Goal: Transaction & Acquisition: Purchase product/service

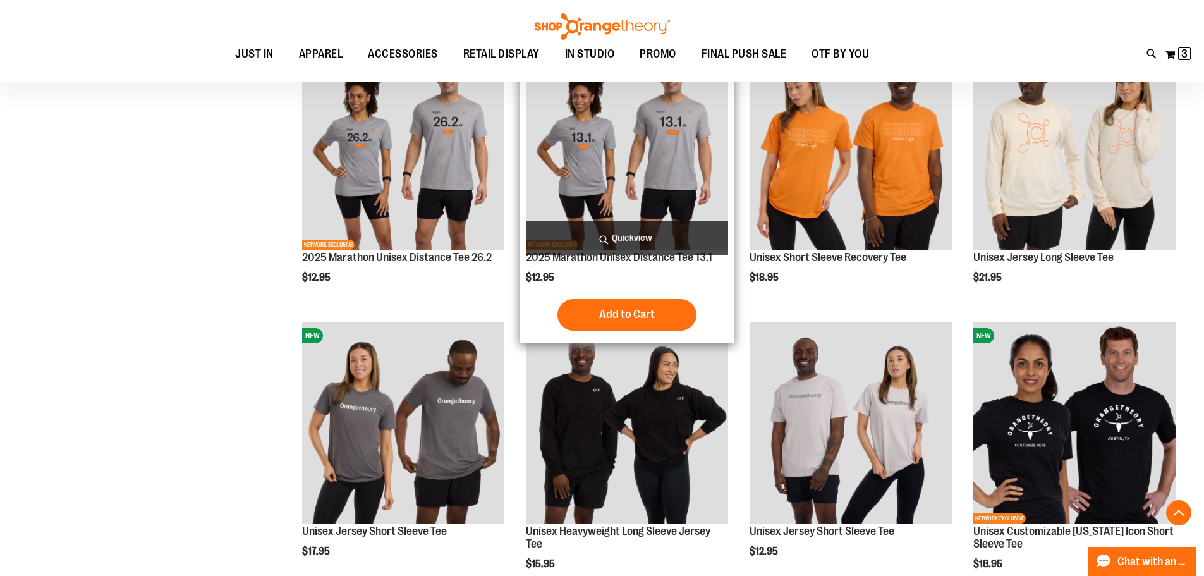
scroll to position [1274, 0]
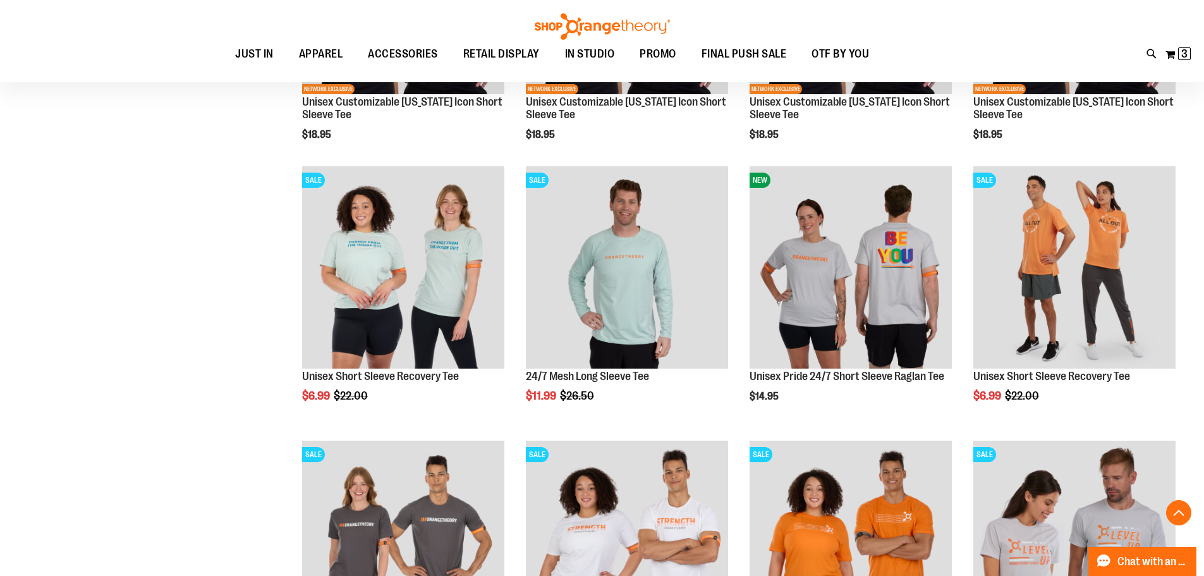
scroll to position [2033, 0]
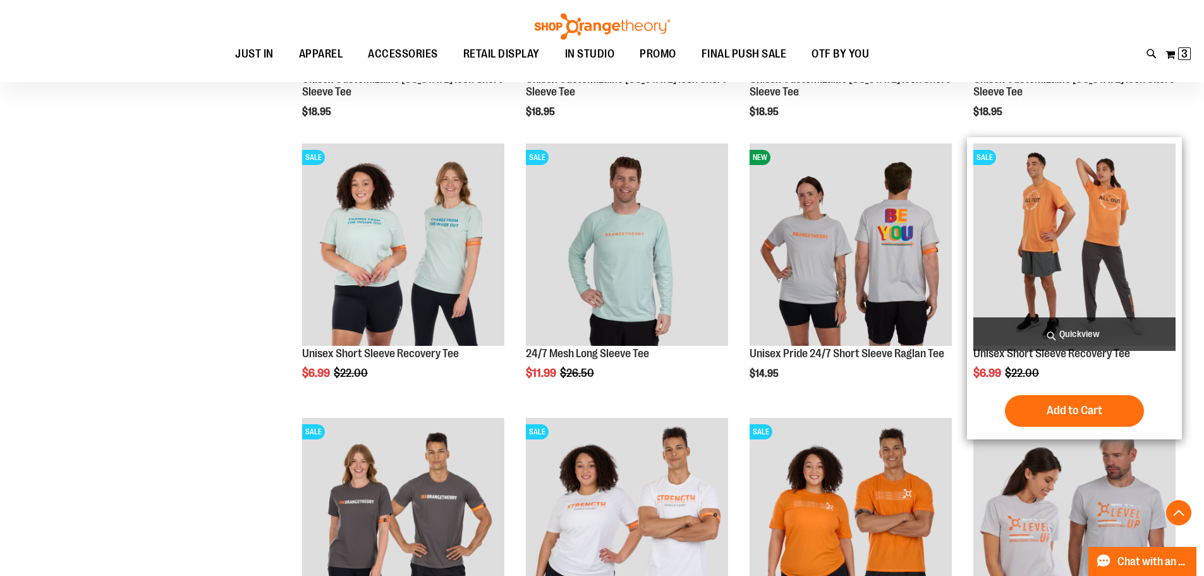
drag, startPoint x: 1066, startPoint y: 362, endPoint x: 1064, endPoint y: 342, distance: 19.8
click at [1066, 357] on div "Unisex Short Sleeve Recovery Tee $6.99 Regular Price $22.00 Quickview Add to Ca…" at bounding box center [1074, 288] width 202 height 290
click at [1039, 283] on img "product" at bounding box center [1074, 244] width 202 height 202
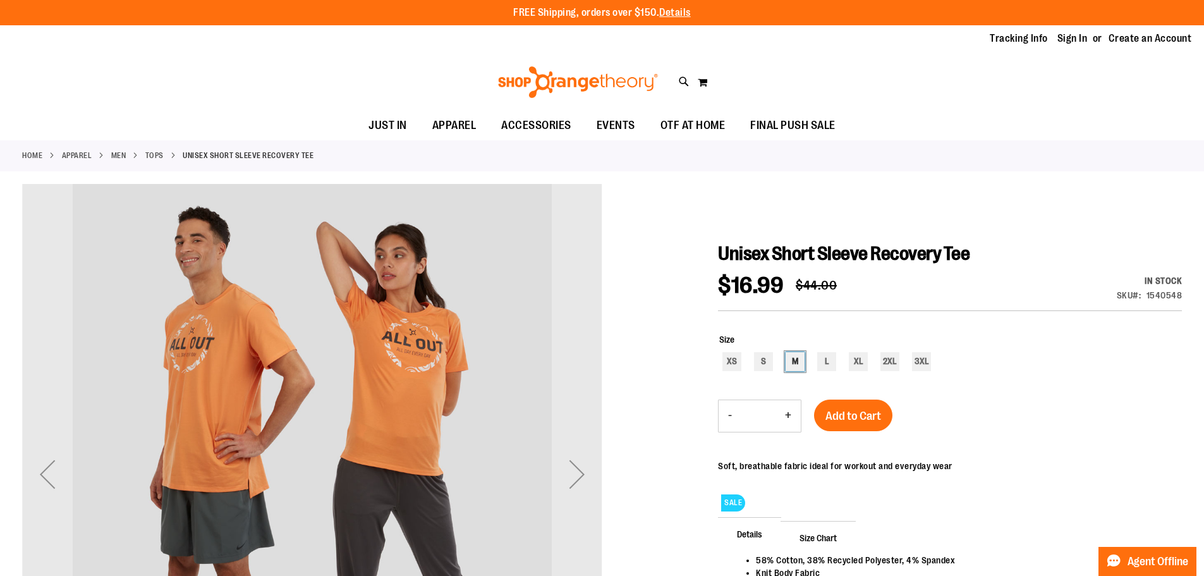
click at [800, 357] on div "M" at bounding box center [795, 361] width 19 height 19
type input "***"
click at [848, 410] on span "Add to Cart" at bounding box center [854, 416] width 56 height 14
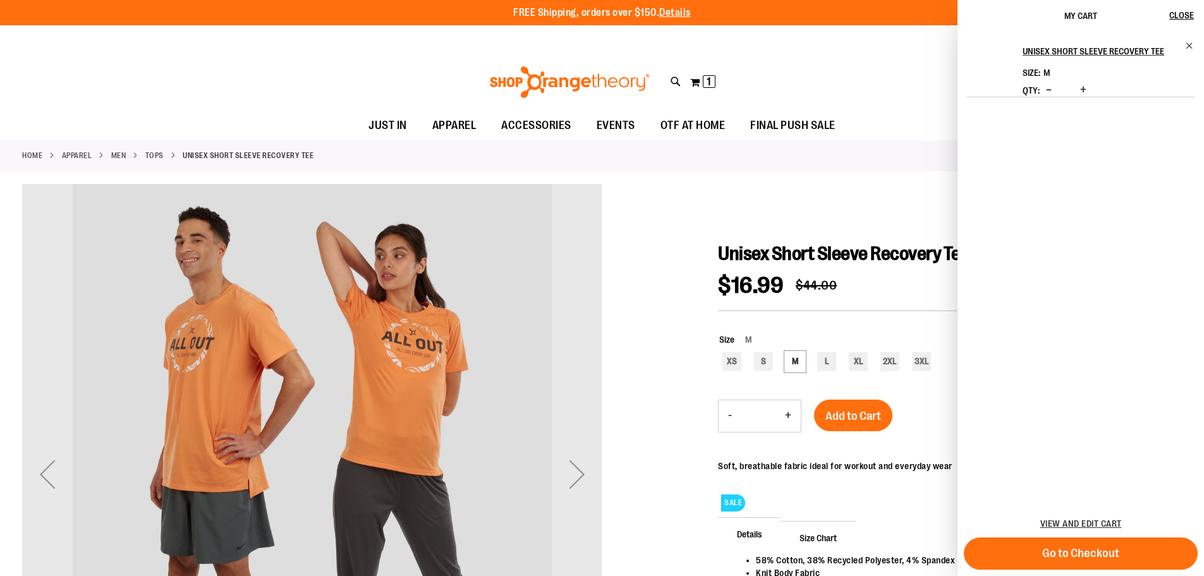
click at [1073, 36] on link "Sign In" at bounding box center [1073, 39] width 30 height 14
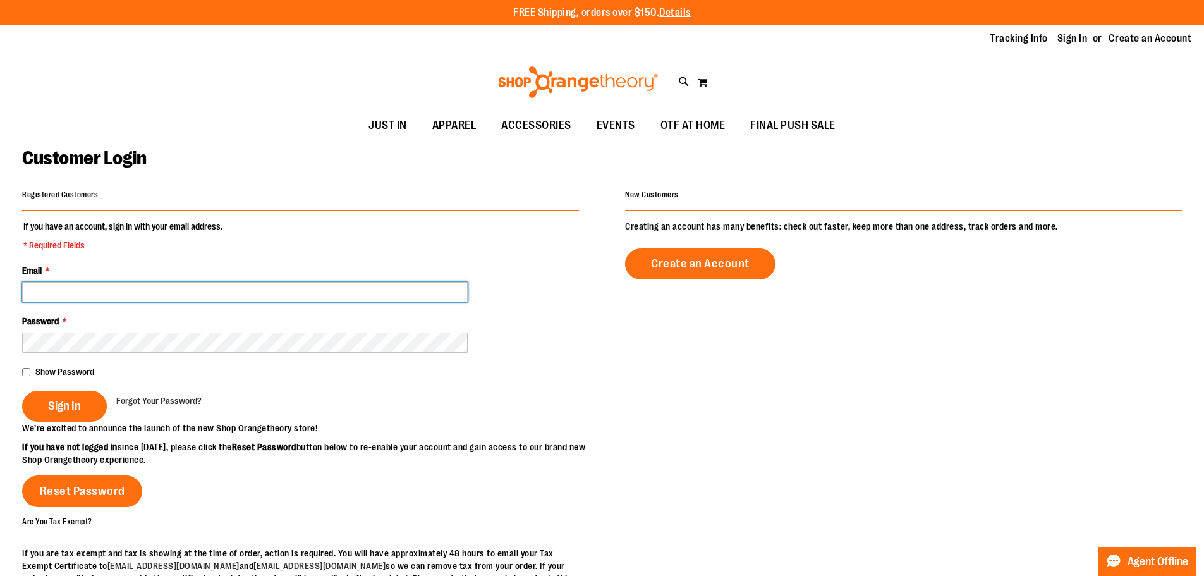
click at [238, 288] on input "Email *" at bounding box center [245, 292] width 446 height 20
click at [47, 295] on input "**********" at bounding box center [245, 292] width 446 height 20
click at [52, 295] on input "**********" at bounding box center [245, 292] width 446 height 20
type input "**********"
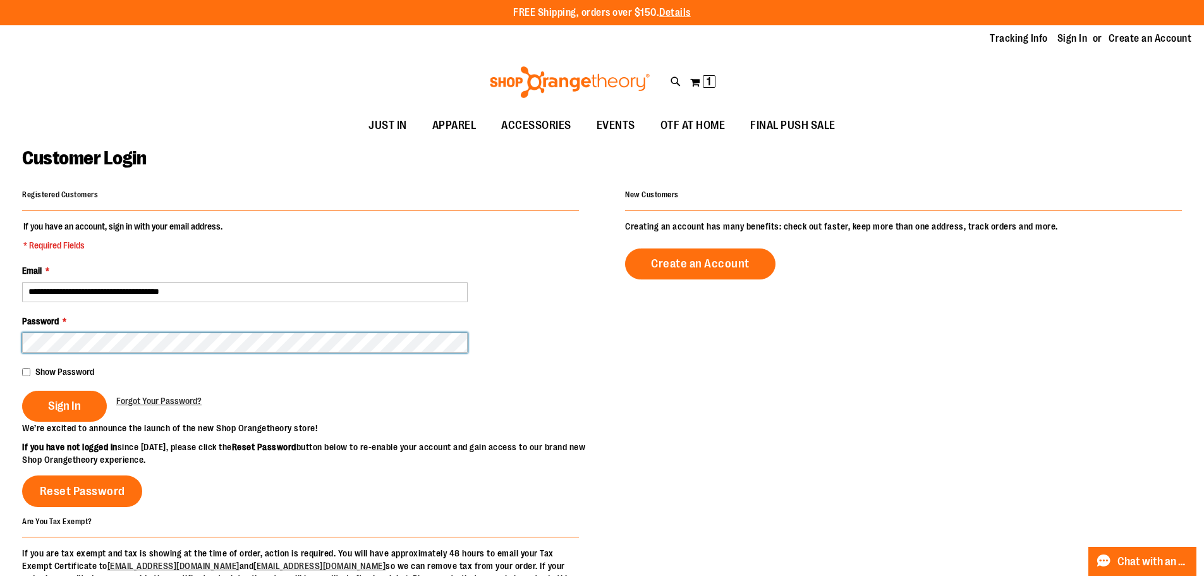
click at [22, 391] on button "Sign In" at bounding box center [64, 406] width 85 height 31
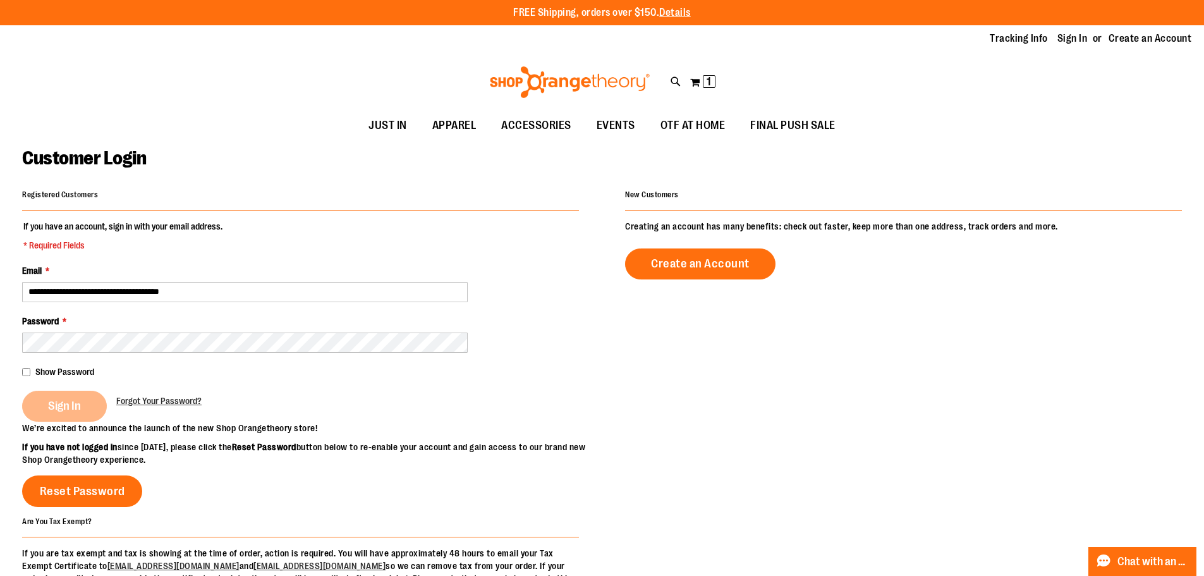
click at [68, 398] on div "Sign In" at bounding box center [69, 406] width 94 height 31
click at [80, 396] on div "Sign In" at bounding box center [69, 406] width 94 height 31
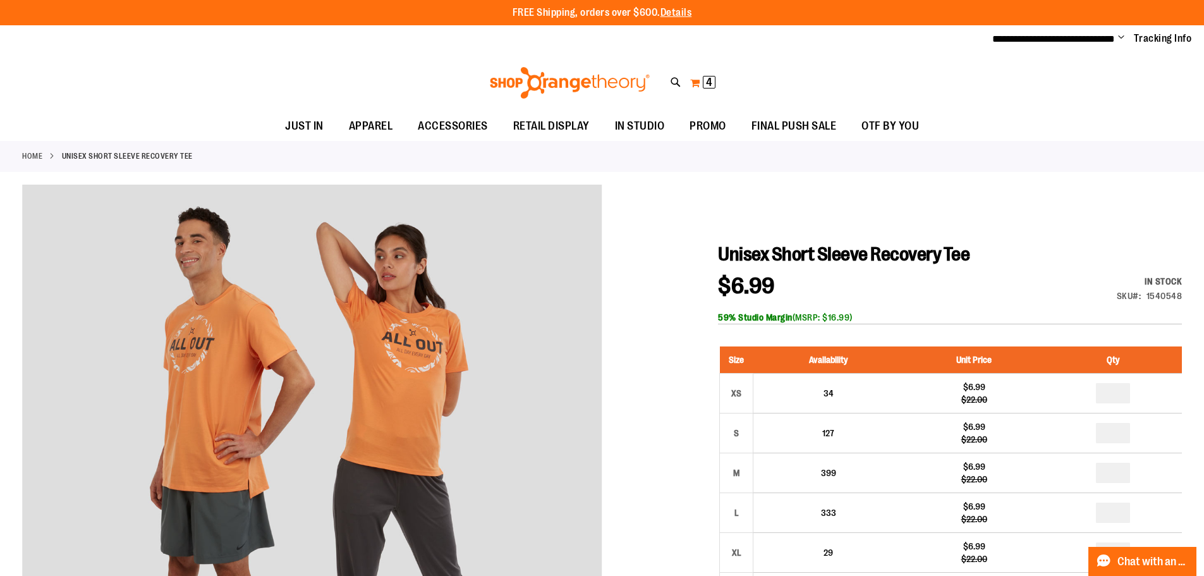
click at [706, 76] on span "4" at bounding box center [709, 82] width 6 height 13
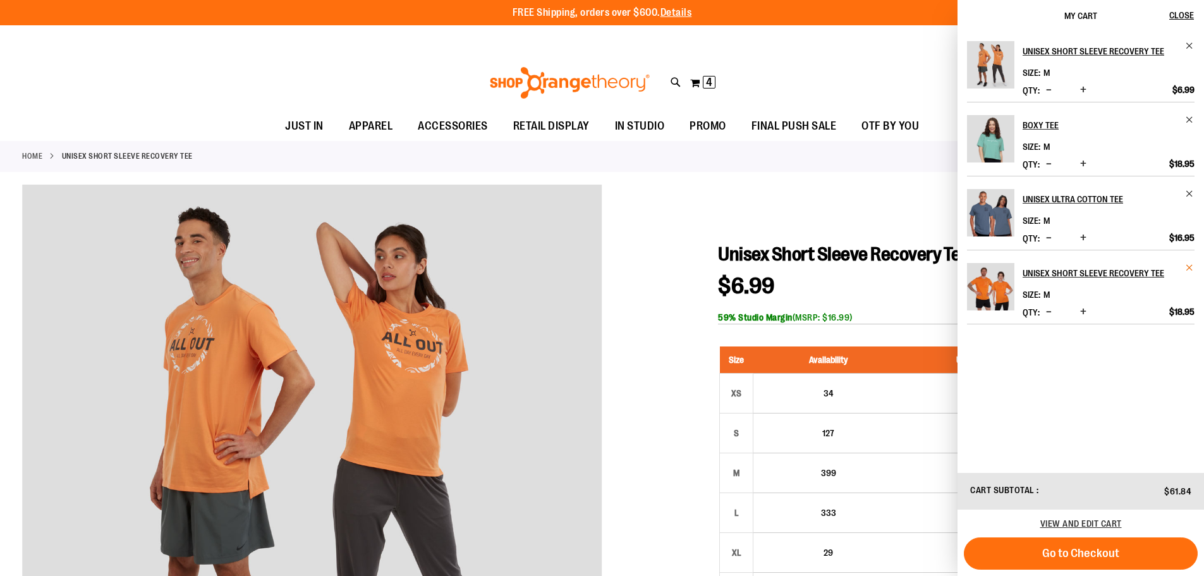
click at [1192, 265] on span "Remove item" at bounding box center [1189, 267] width 9 height 9
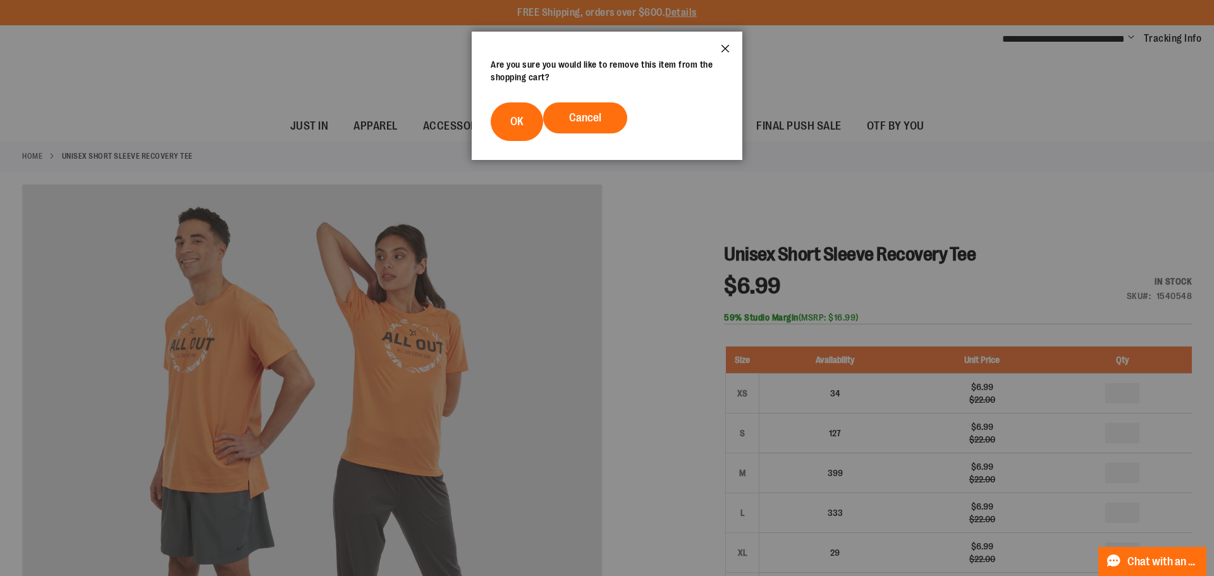
click at [724, 46] on button "Close" at bounding box center [725, 53] width 34 height 42
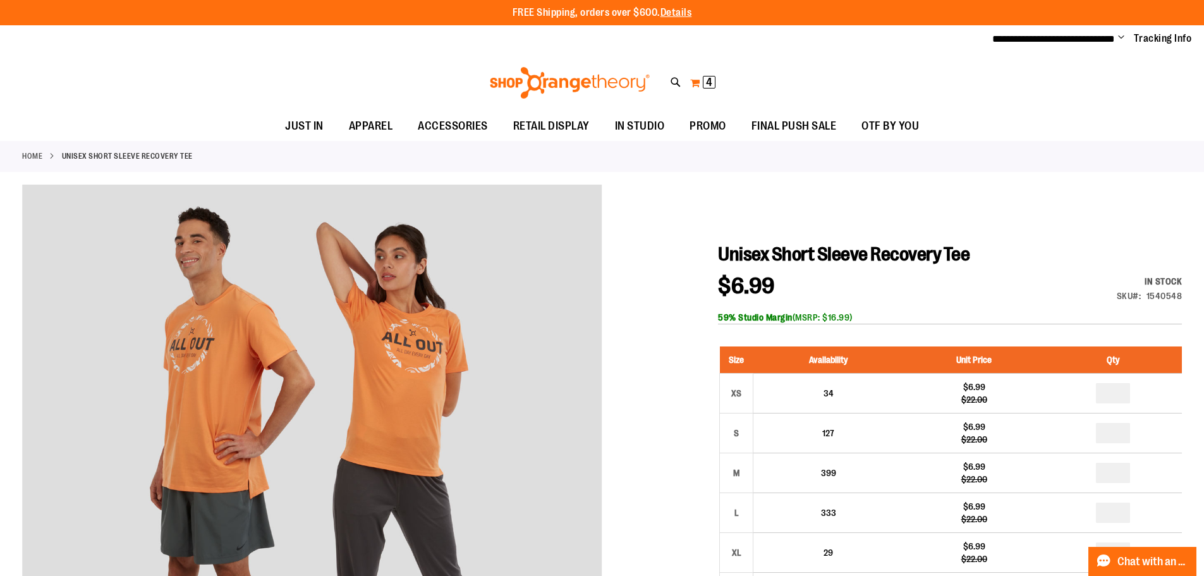
click at [695, 83] on button "My Cart 4 4 items" at bounding box center [703, 83] width 27 height 20
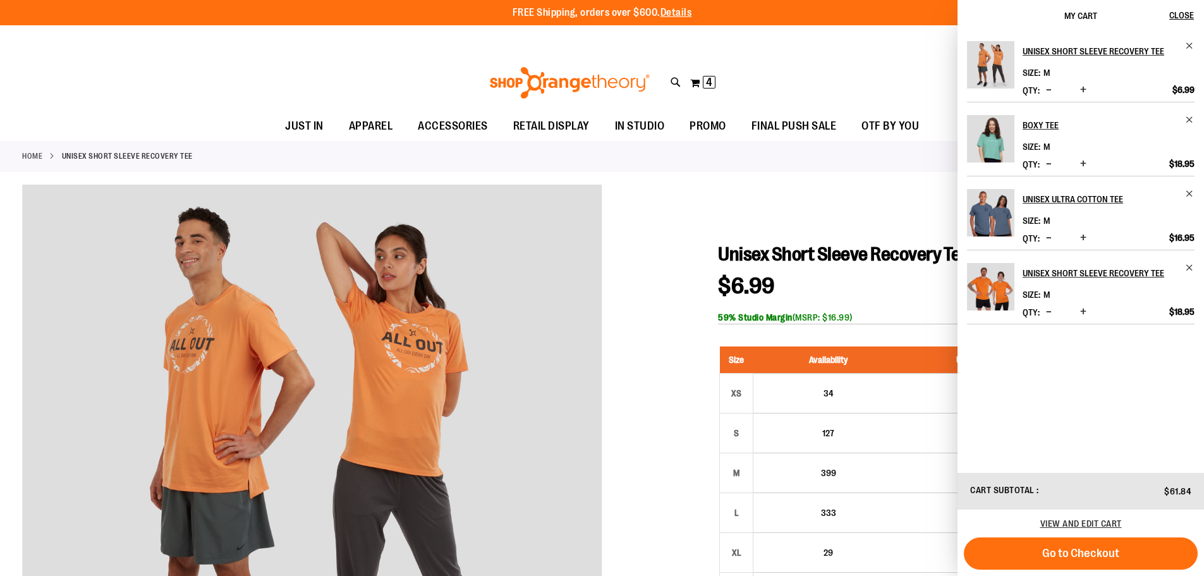
click at [1047, 307] on span "Decrease product quantity" at bounding box center [1049, 311] width 6 height 13
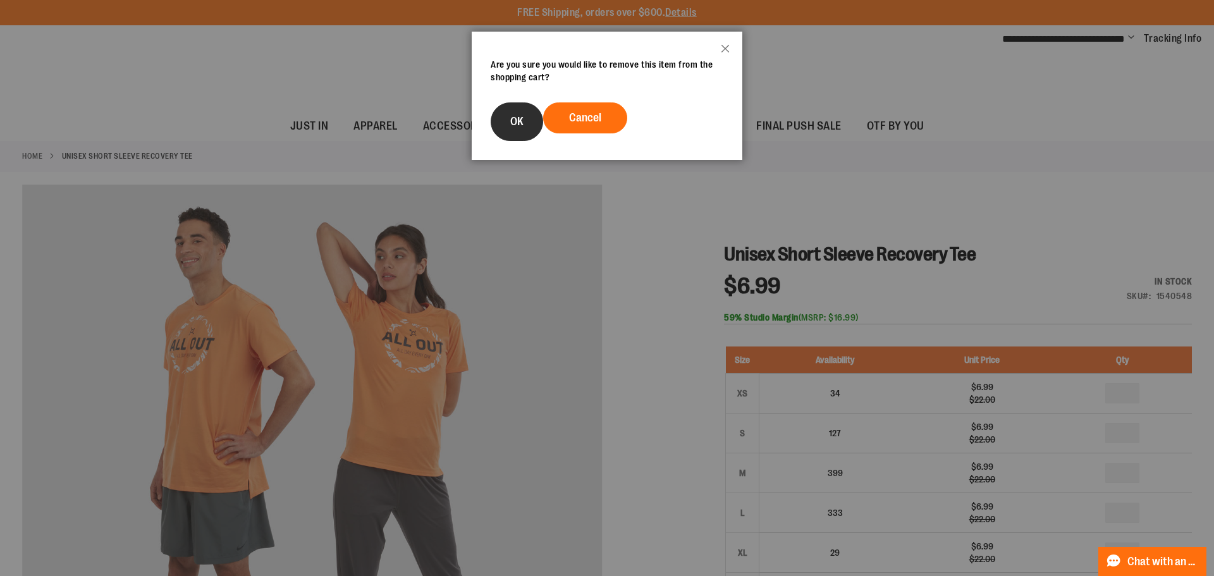
click at [518, 119] on span "OK" at bounding box center [516, 121] width 13 height 13
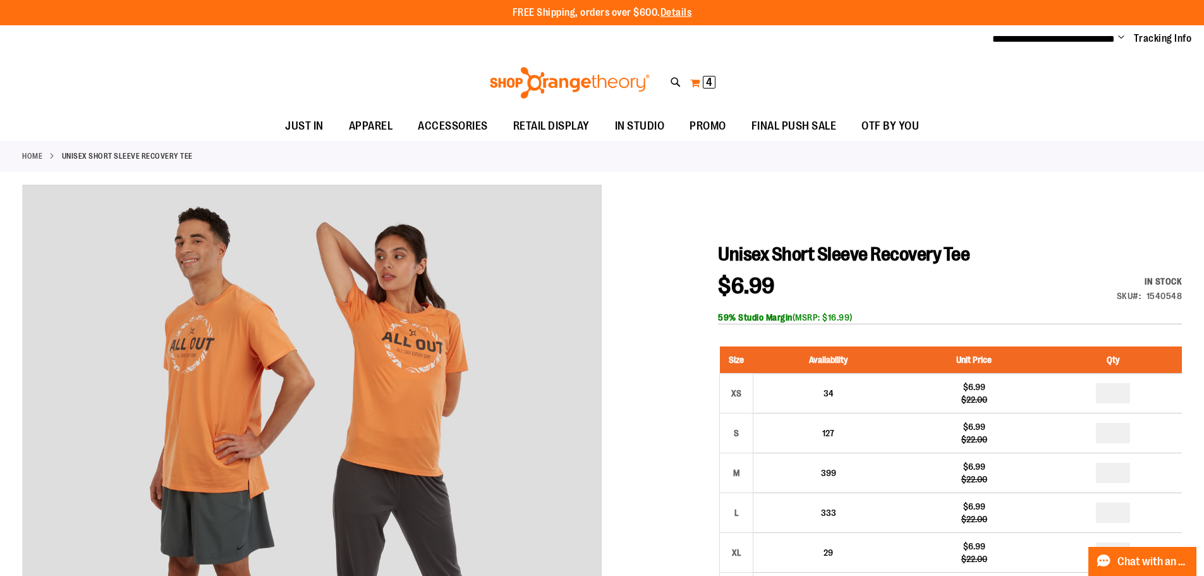
click at [694, 82] on button "My Cart 4 4 items" at bounding box center [703, 83] width 27 height 20
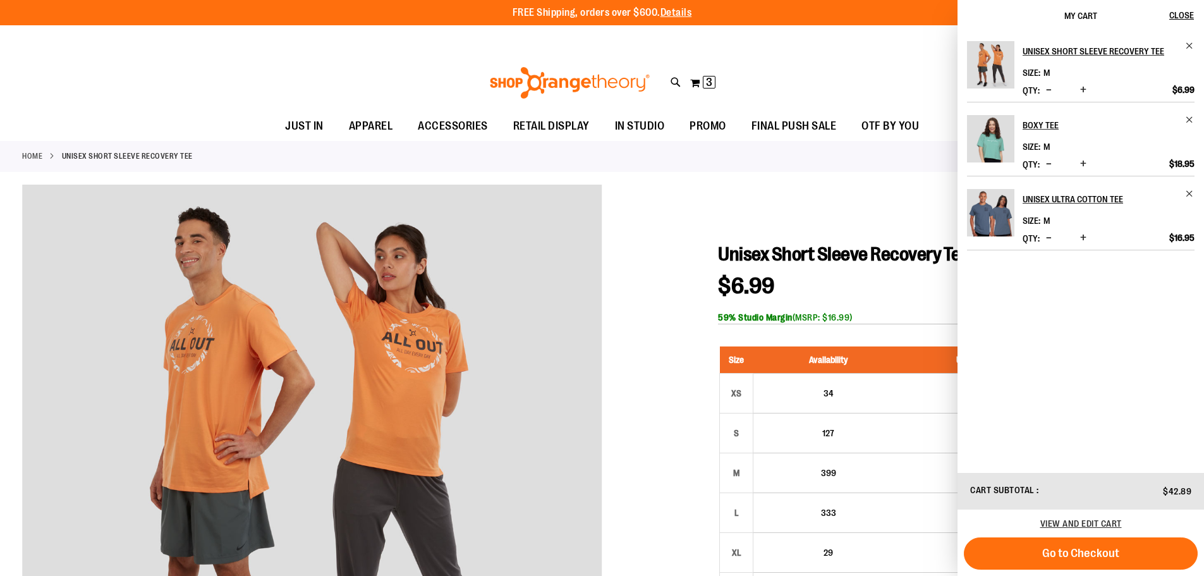
click at [1190, 265] on div "Unisex Short Sleeve Recovery Tee Size M *" at bounding box center [1081, 252] width 247 height 440
click at [881, 207] on div at bounding box center [602, 569] width 1160 height 768
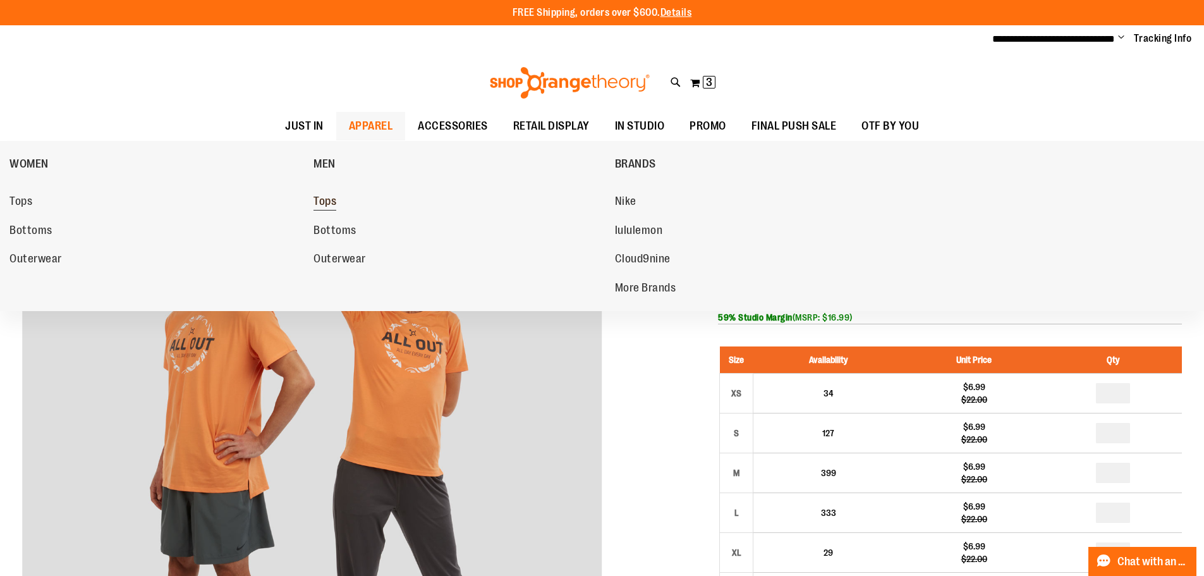
click at [334, 202] on span "Tops" at bounding box center [325, 203] width 23 height 16
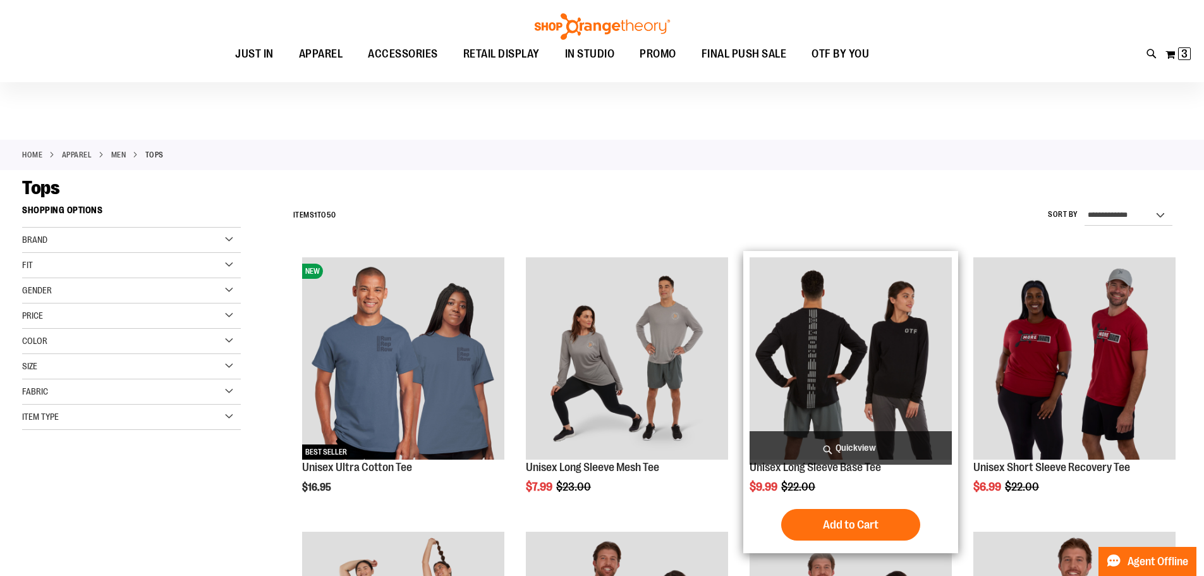
scroll to position [63, 0]
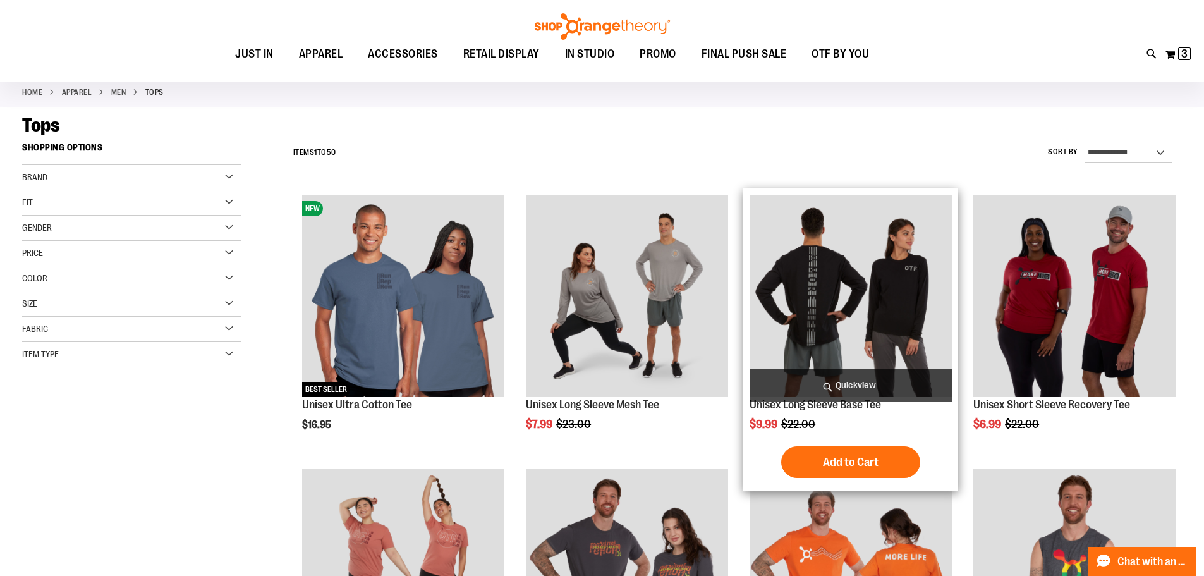
click at [811, 332] on img "product" at bounding box center [851, 296] width 202 height 202
click at [828, 408] on link "Unisex Long Sleeve Base Tee" at bounding box center [815, 404] width 131 height 13
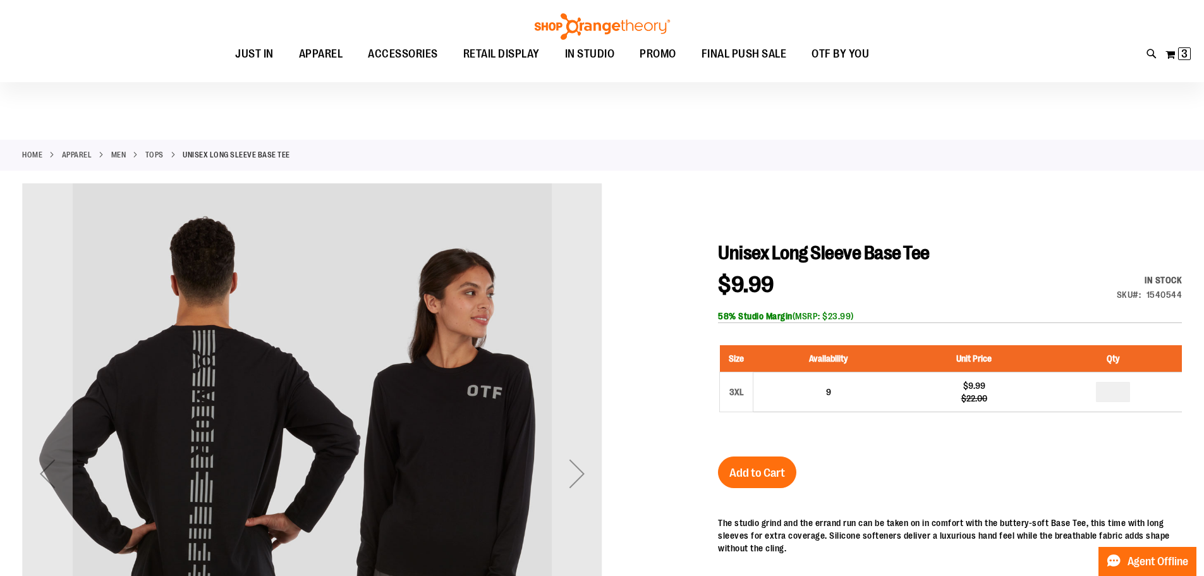
scroll to position [63, 0]
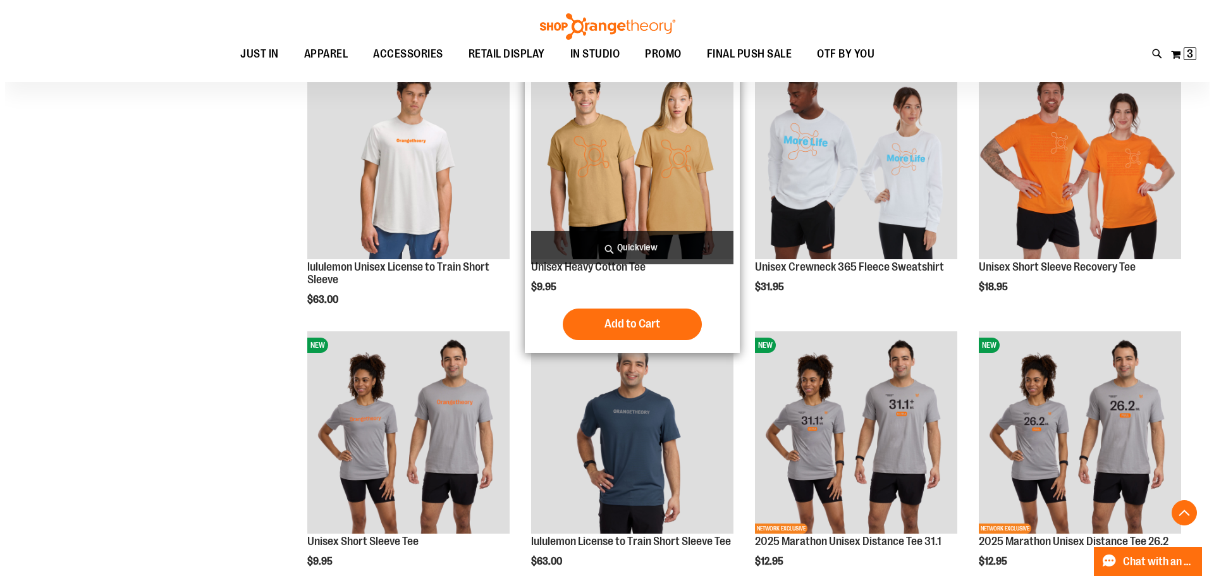
scroll to position [884, 0]
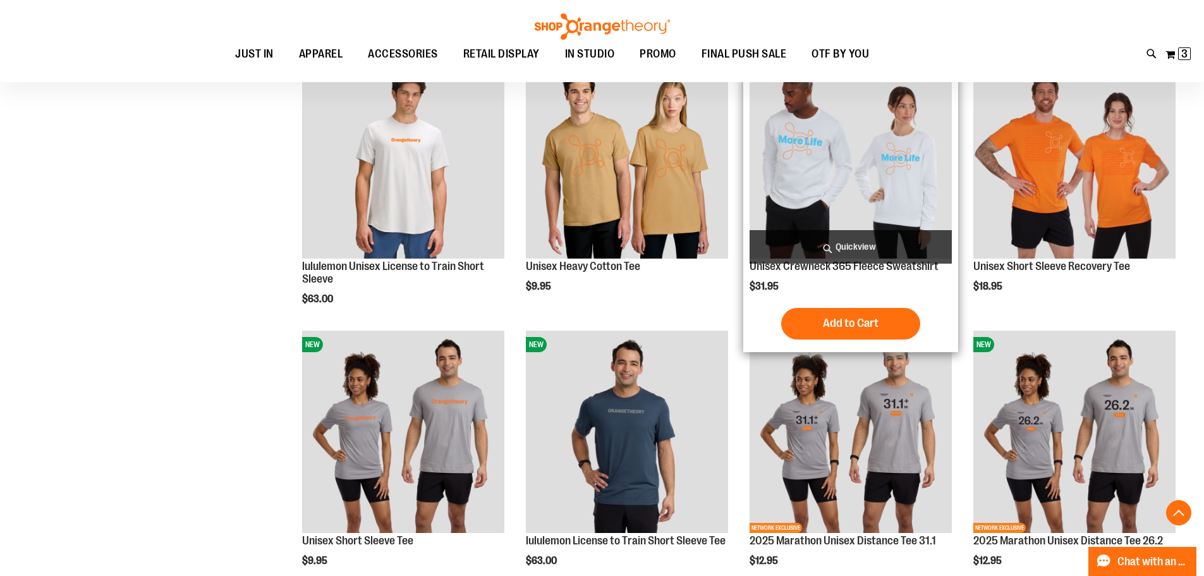
click at [810, 264] on span "Quickview" at bounding box center [851, 247] width 202 height 34
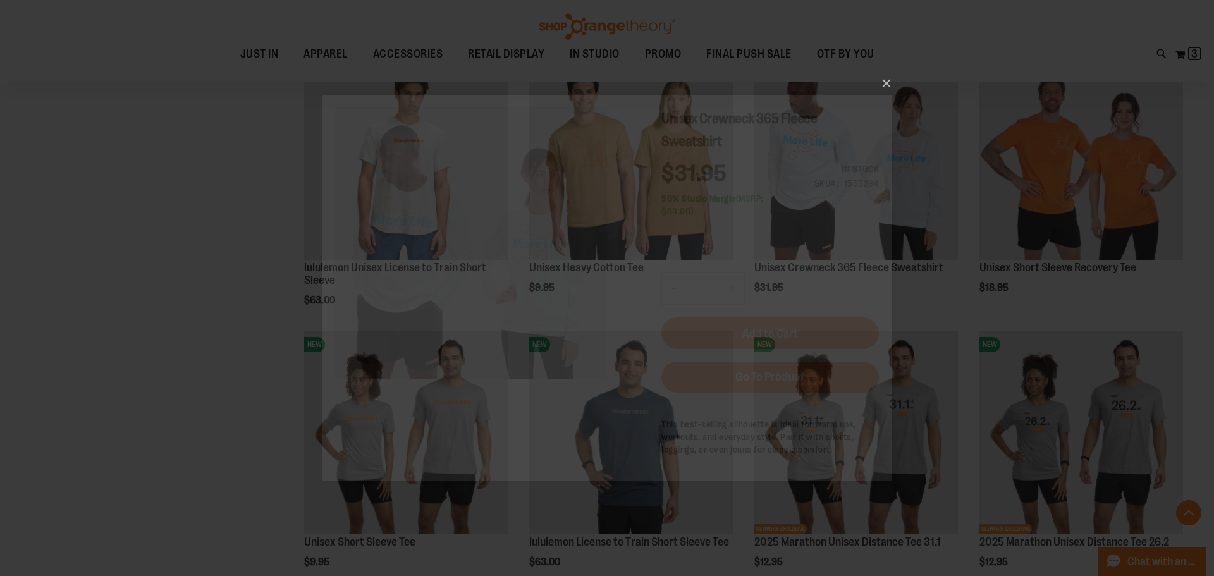
scroll to position [0, 0]
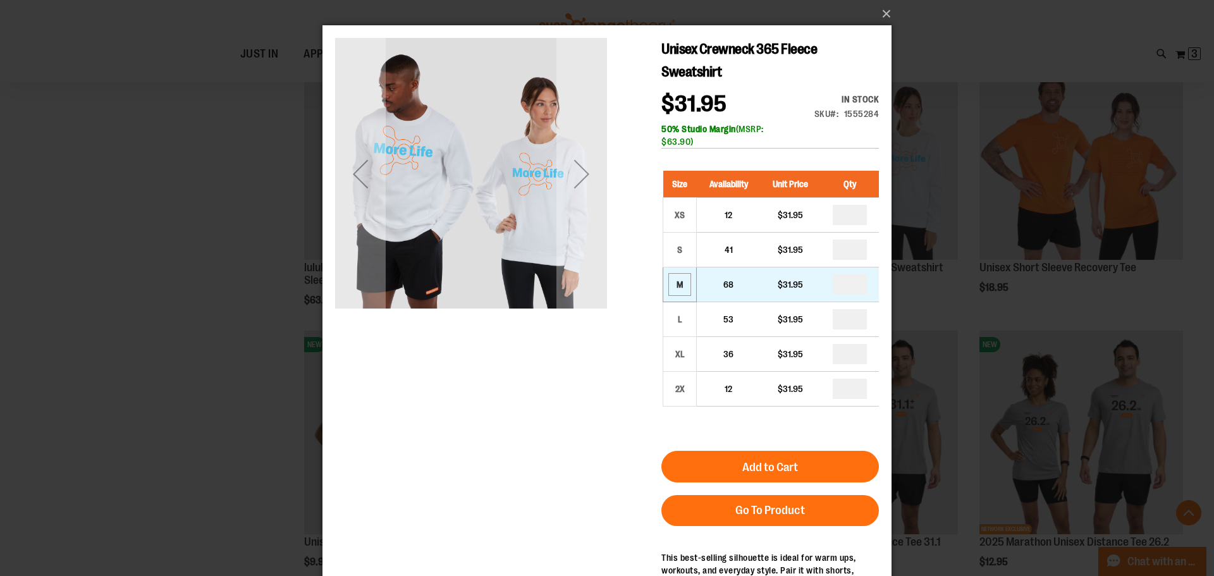
click at [680, 277] on div "M" at bounding box center [679, 284] width 19 height 19
click at [857, 284] on input "number" at bounding box center [850, 284] width 34 height 20
type input "*"
click at [592, 366] on div "Unisex Crewneck 365 Fleece Sweatshirt $31.95 In stock Only %1 left SKU 1555284 …" at bounding box center [607, 338] width 544 height 600
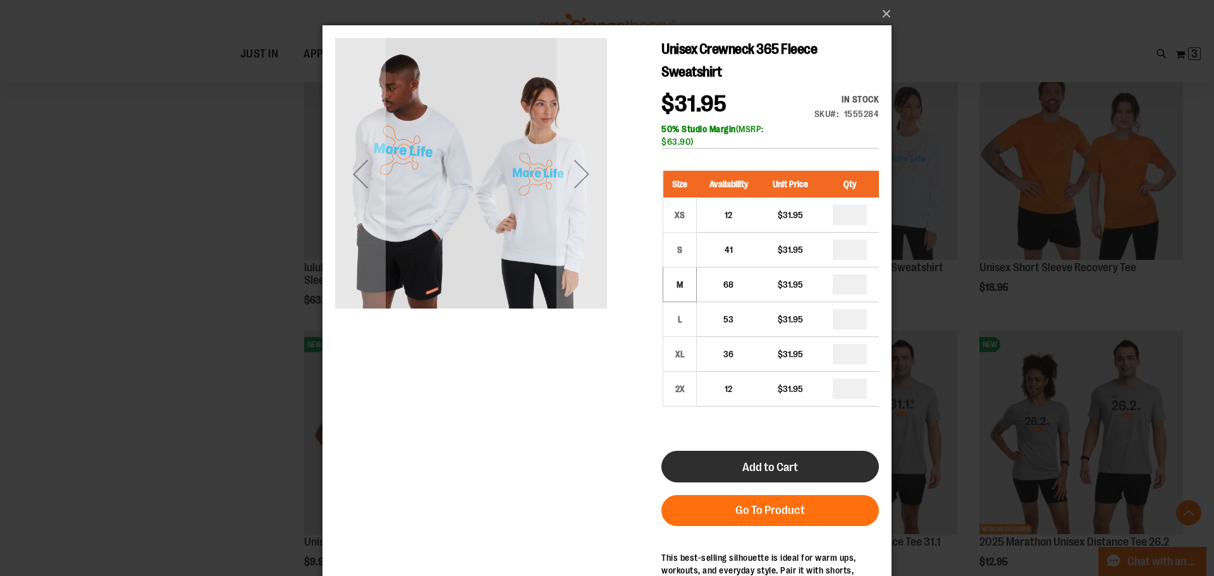
click at [741, 460] on button "Add to Cart" at bounding box center [769, 467] width 217 height 32
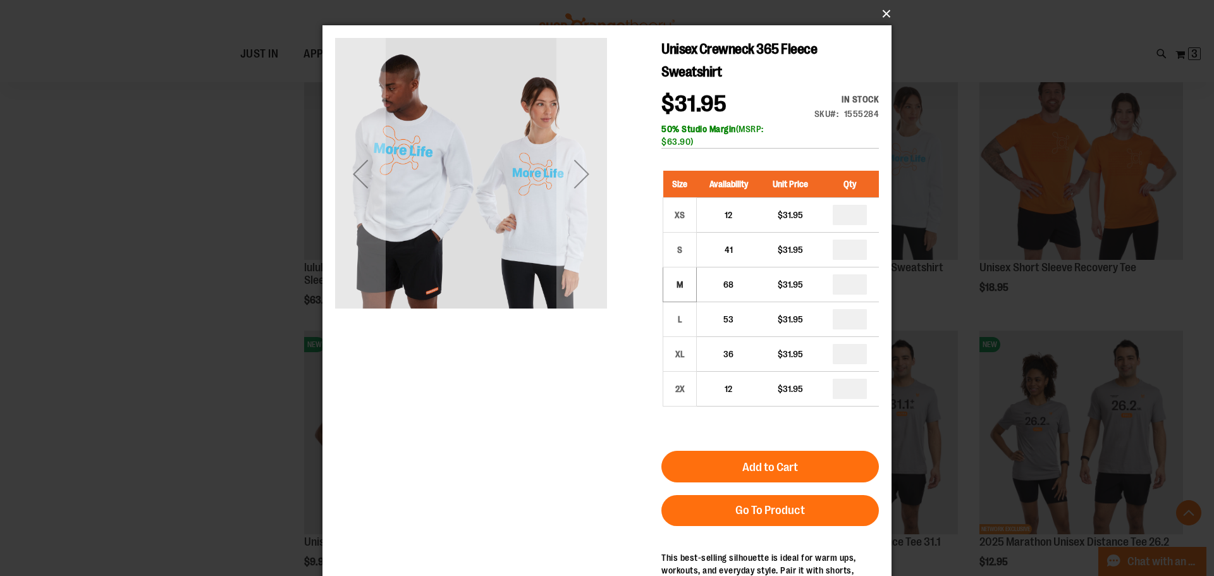
click at [880, 15] on button "×" at bounding box center [610, 14] width 569 height 28
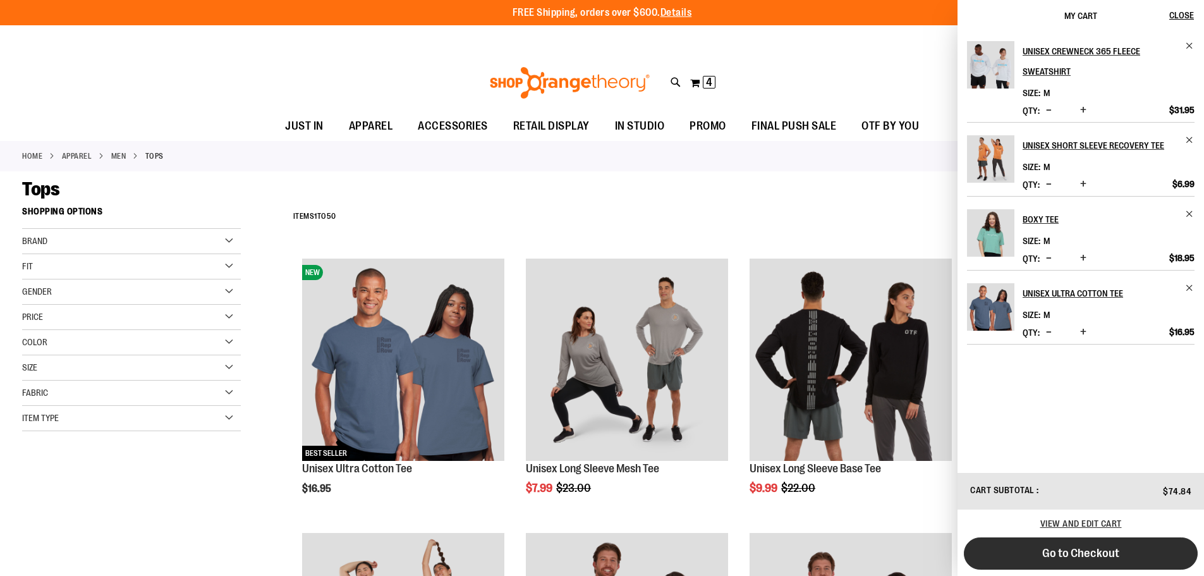
click at [1056, 547] on span "Go to Checkout" at bounding box center [1080, 553] width 77 height 14
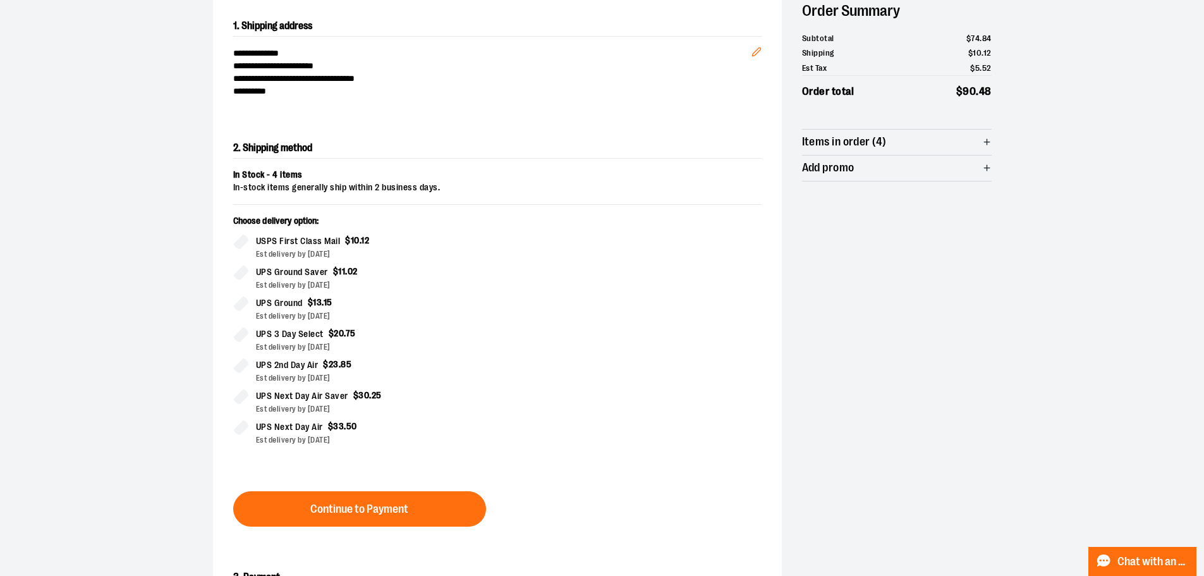
scroll to position [76, 0]
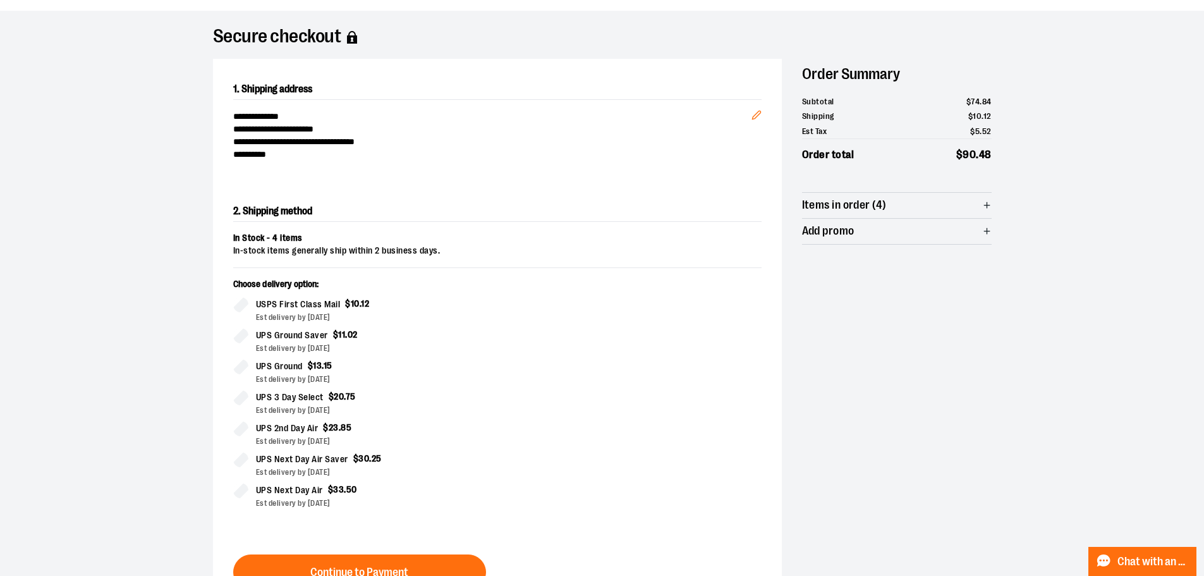
click at [281, 118] on span "**********" at bounding box center [492, 116] width 518 height 13
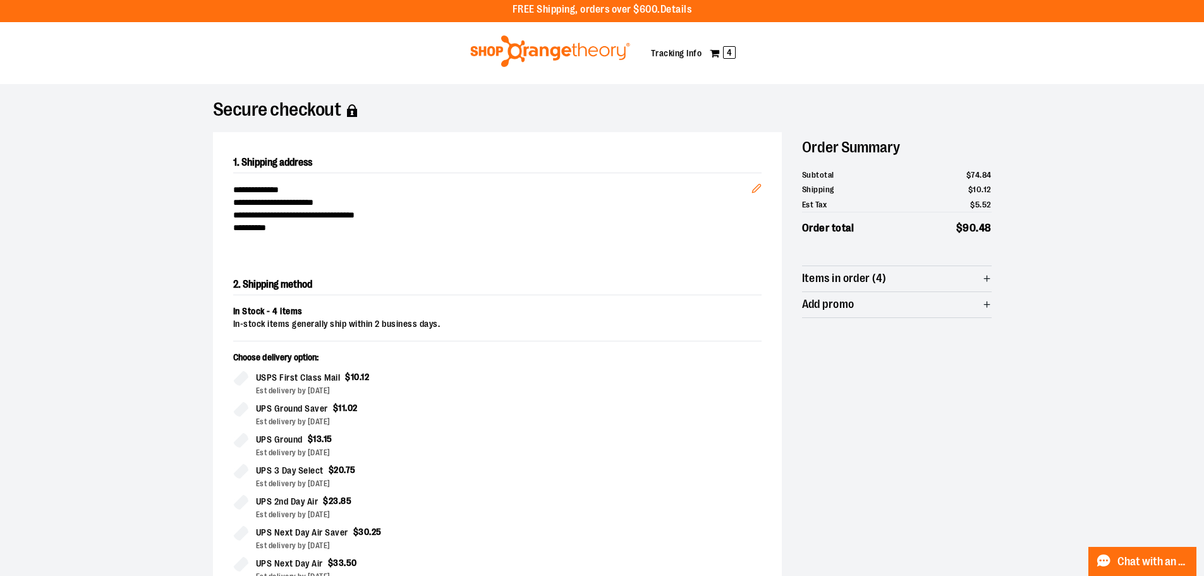
scroll to position [0, 0]
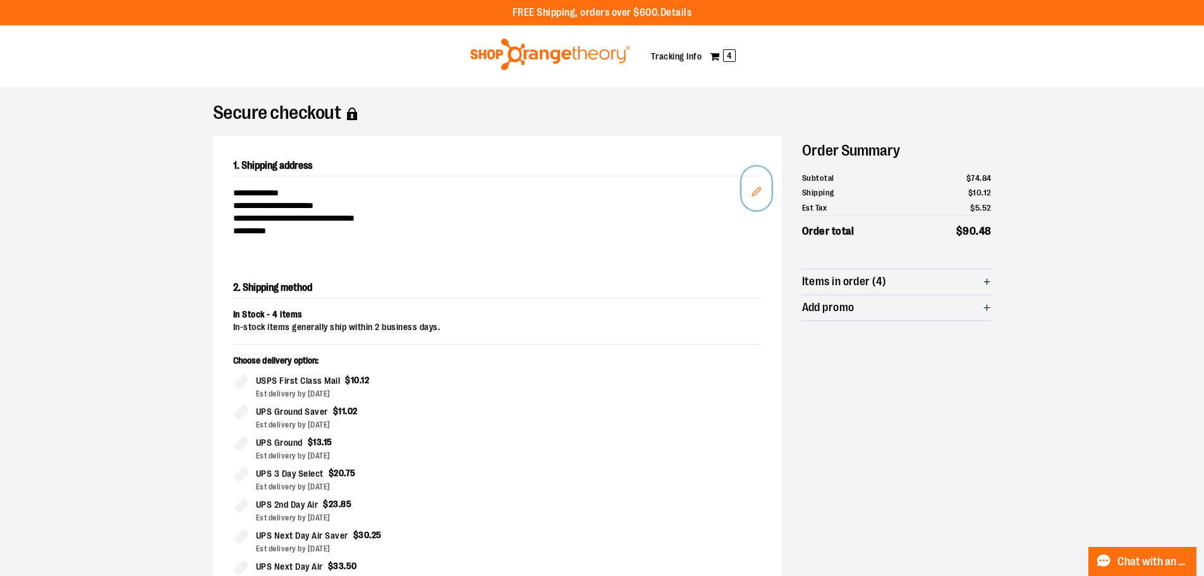
click at [755, 187] on icon "Edit" at bounding box center [757, 191] width 10 height 10
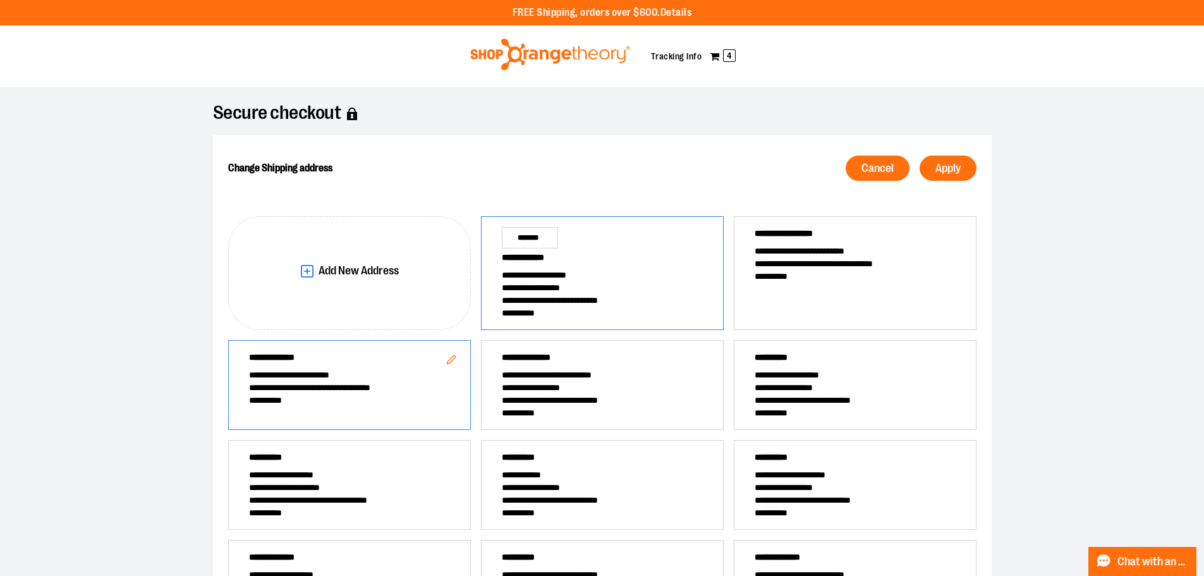
click at [567, 241] on div "**********" at bounding box center [602, 273] width 243 height 114
click at [948, 170] on span "Apply" at bounding box center [948, 168] width 25 height 12
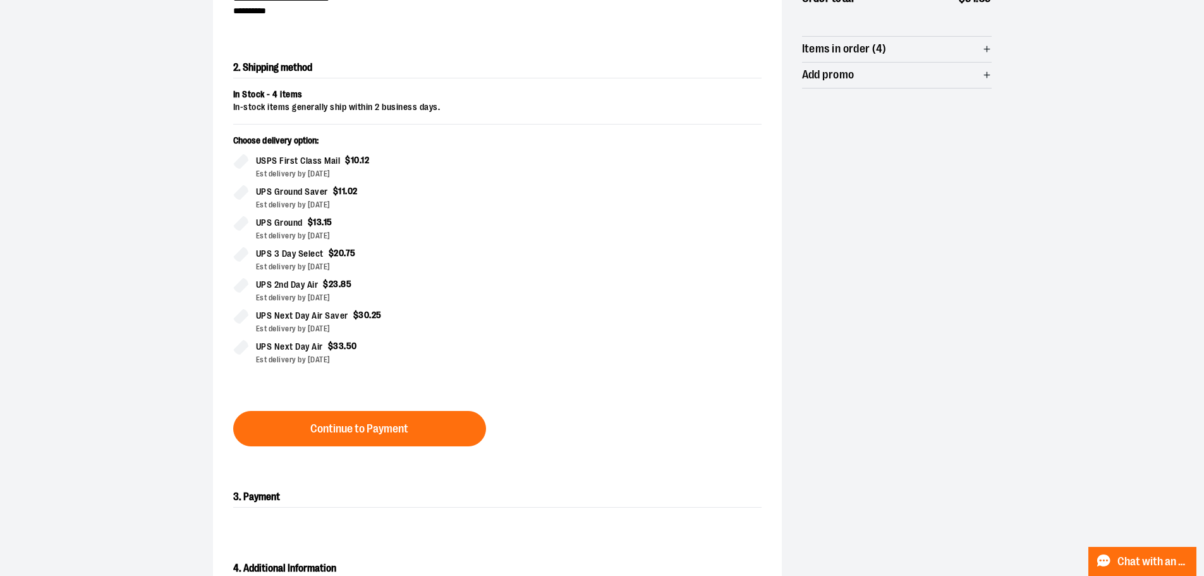
scroll to position [253, 0]
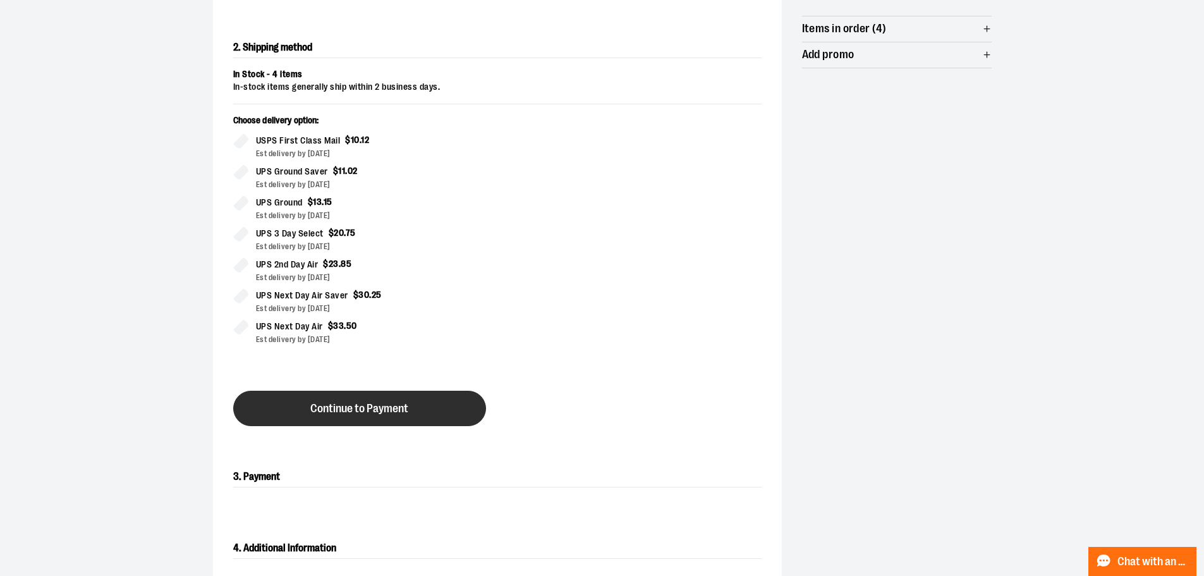
click at [401, 410] on span "Continue to Payment" at bounding box center [359, 409] width 98 height 12
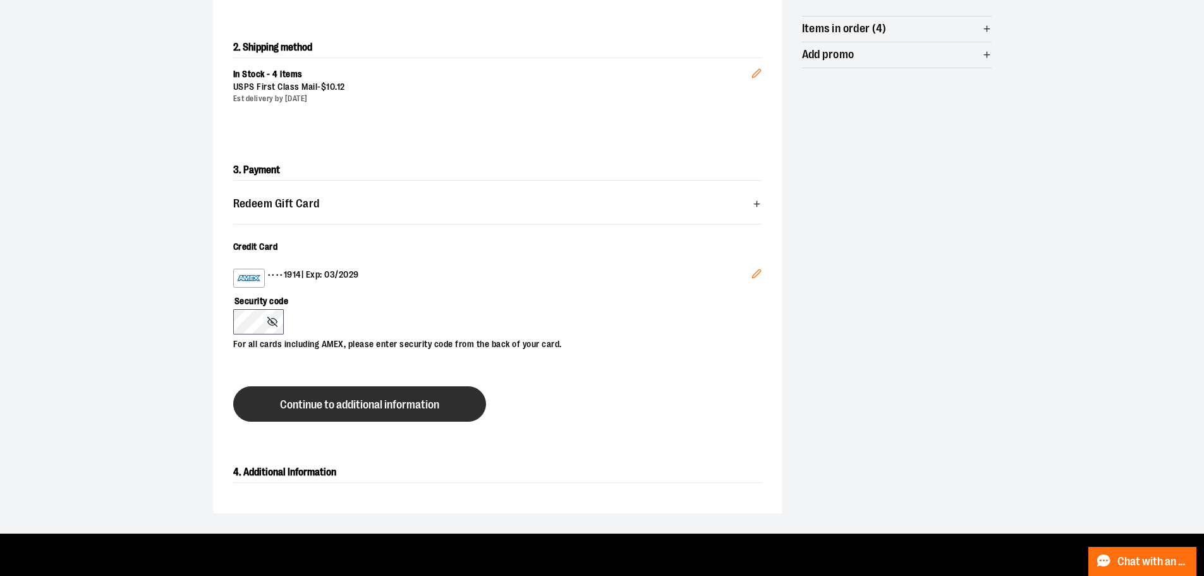
click at [394, 399] on span "Continue to additional information" at bounding box center [359, 405] width 159 height 12
